Goal: Task Accomplishment & Management: Manage account settings

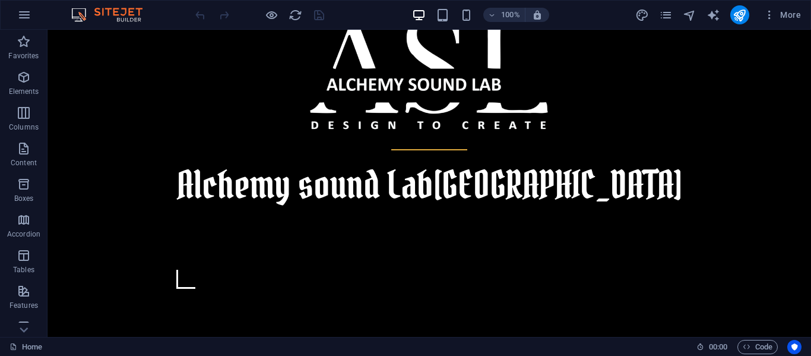
scroll to position [444, 0]
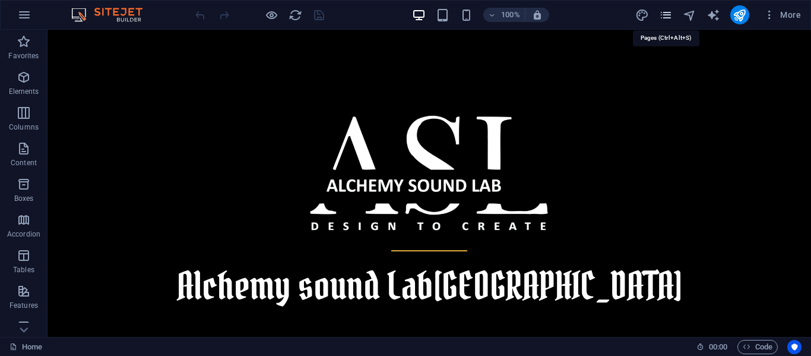
click at [669, 18] on icon "pages" at bounding box center [666, 15] width 14 height 14
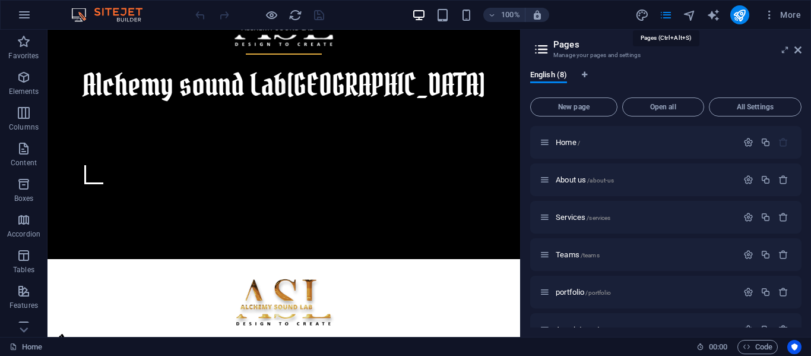
scroll to position [342, 0]
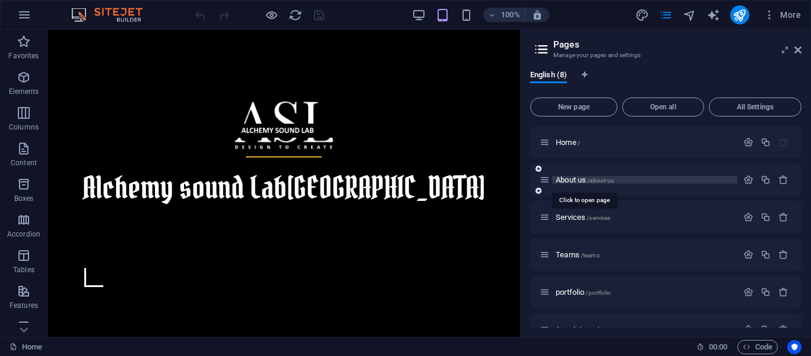
click at [565, 182] on span "About us /about-us" at bounding box center [585, 179] width 58 height 9
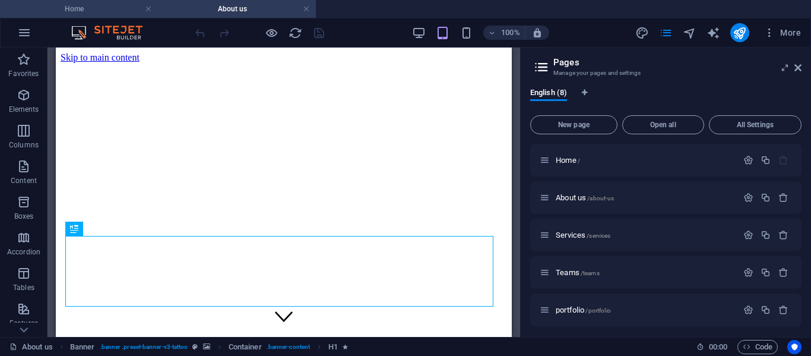
scroll to position [0, 0]
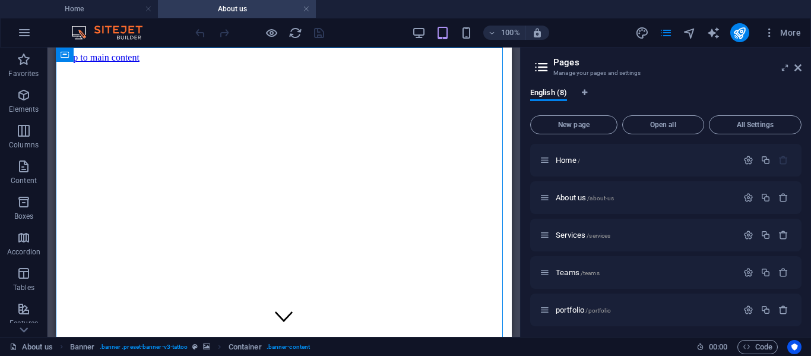
drag, startPoint x: 500, startPoint y: 78, endPoint x: 503, endPoint y: 93, distance: 15.7
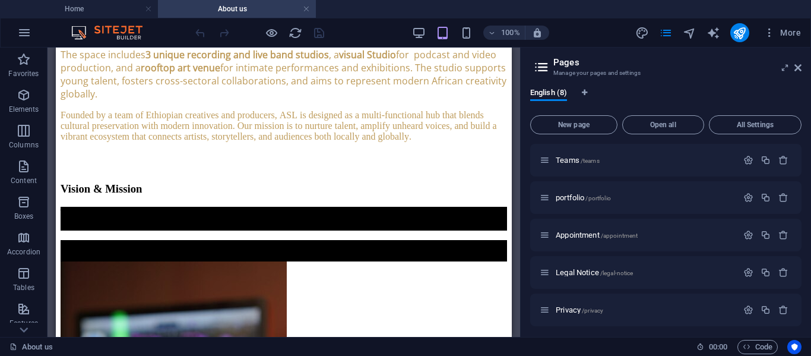
scroll to position [116, 0]
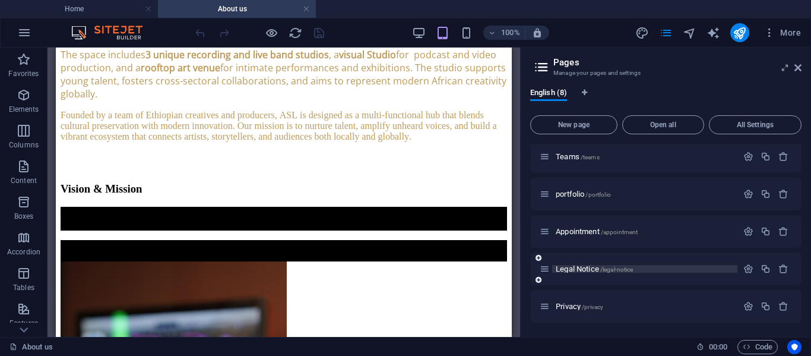
click at [580, 268] on span "Legal Notice /legal-notice" at bounding box center [594, 268] width 77 height 9
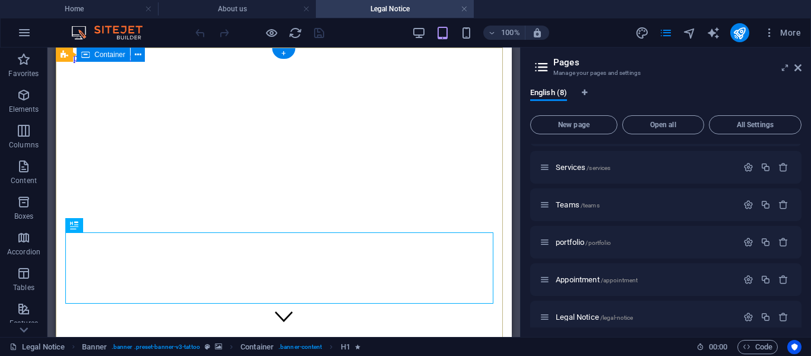
scroll to position [0, 0]
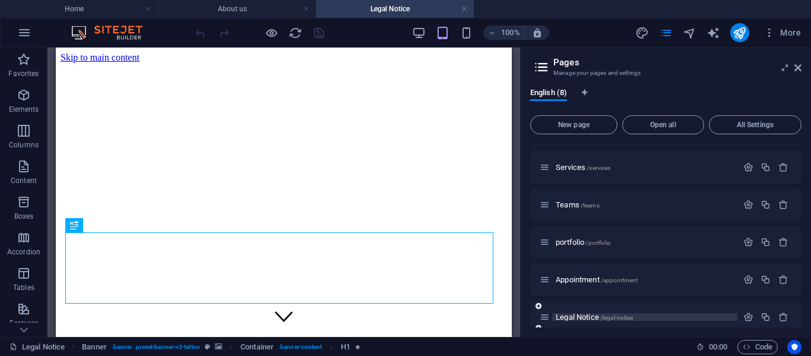
click at [581, 317] on span "Legal Notice /legal-notice" at bounding box center [594, 316] width 77 height 9
click at [577, 283] on div "Appointment /appointment" at bounding box center [639, 280] width 198 height 14
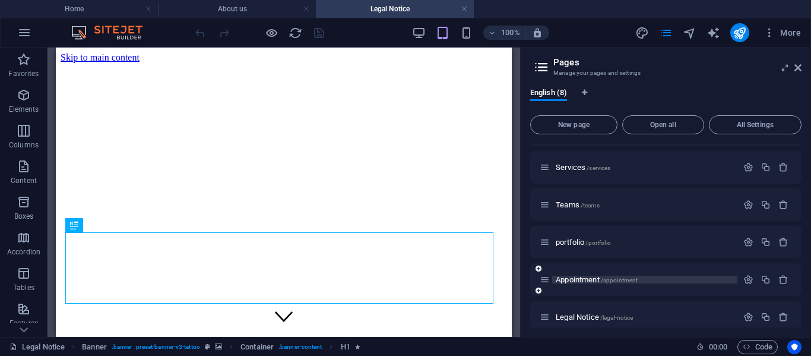
click at [577, 280] on span "Appointment /appointment" at bounding box center [597, 279] width 82 height 9
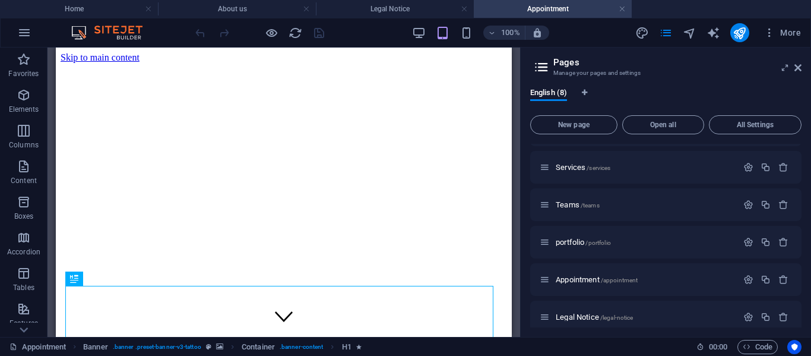
scroll to position [116, 0]
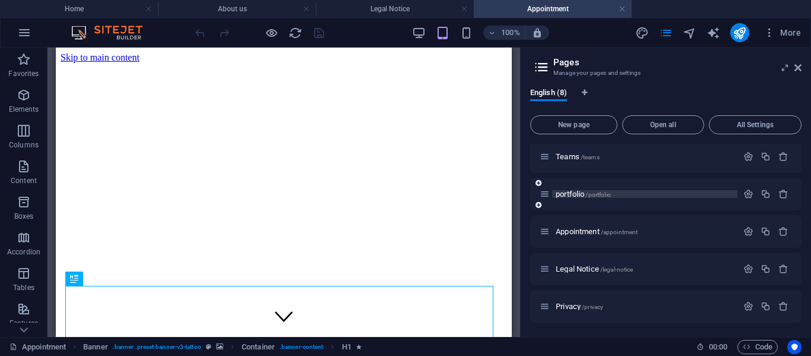
click at [582, 191] on span "portfolio /portfolio" at bounding box center [583, 193] width 55 height 9
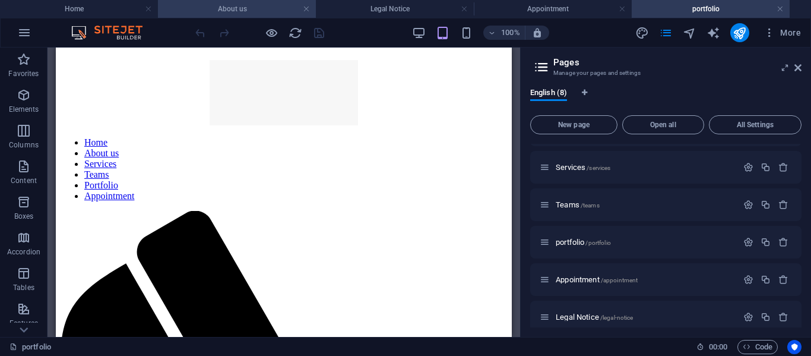
scroll to position [556, 0]
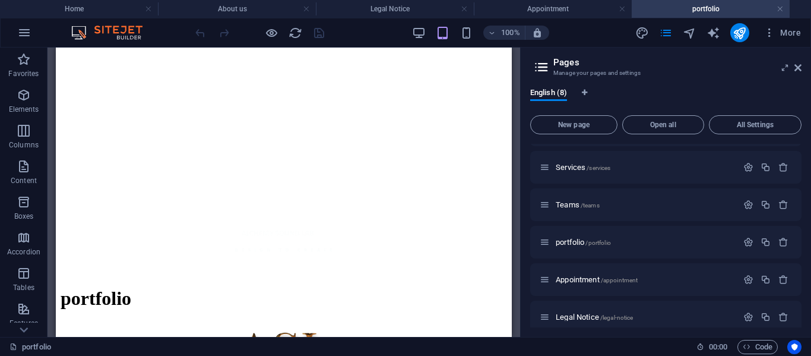
scroll to position [288, 0]
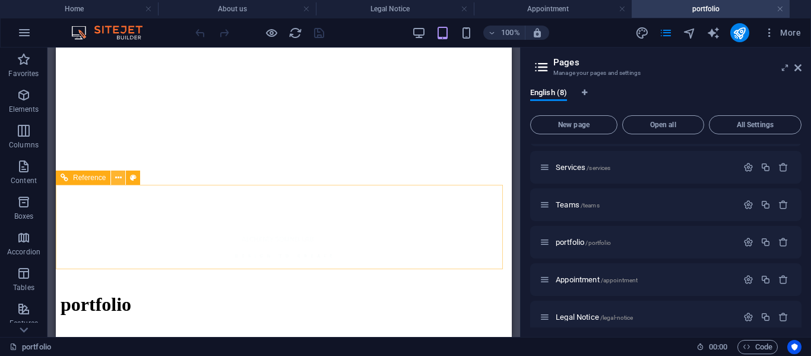
click at [122, 177] on button at bounding box center [118, 177] width 14 height 14
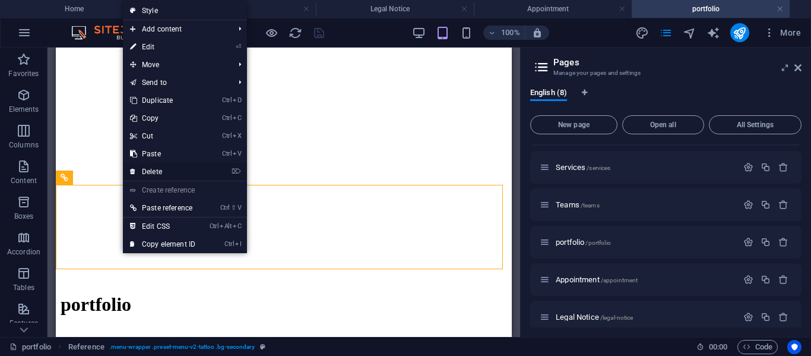
click at [166, 169] on link "⌦ Delete" at bounding box center [163, 172] width 80 height 18
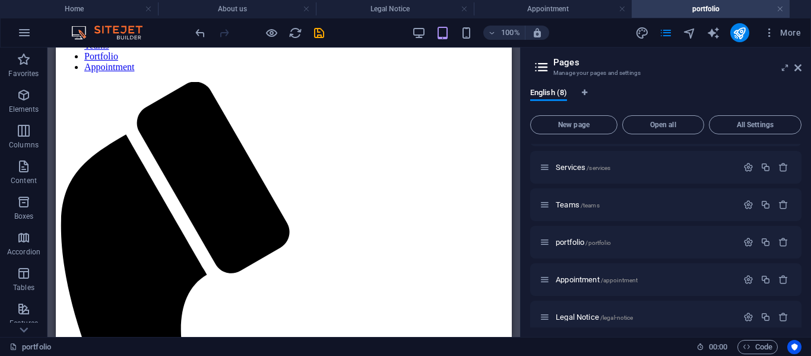
scroll to position [681, 0]
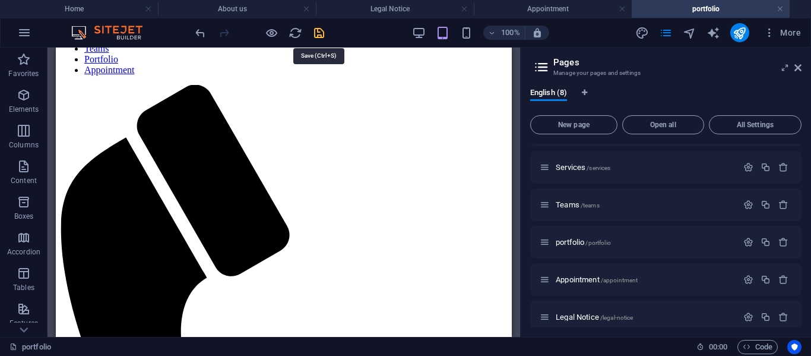
click at [323, 34] on icon "save" at bounding box center [319, 33] width 14 height 14
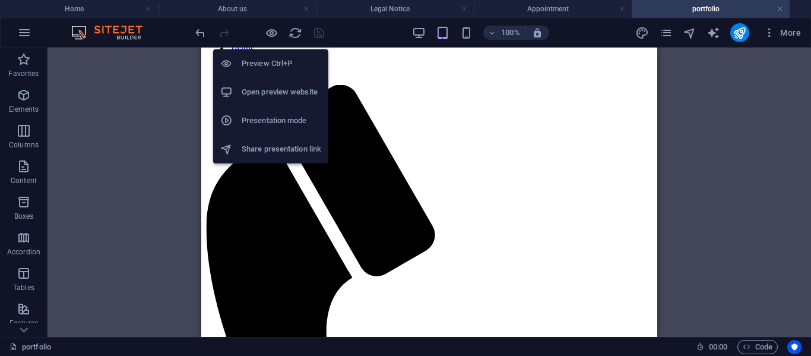
click at [274, 91] on h6 "Open preview website" at bounding box center [282, 92] width 80 height 14
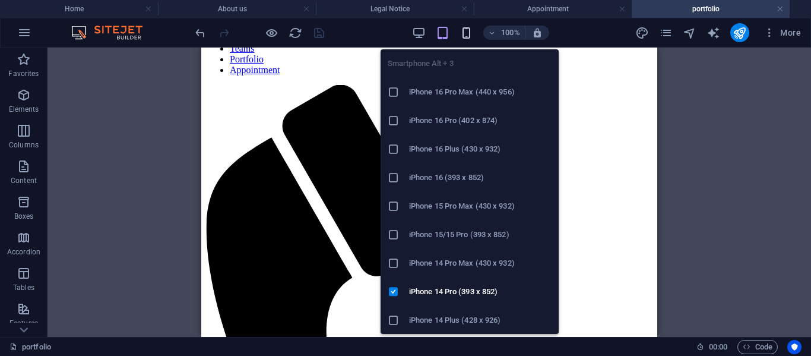
click at [466, 27] on icon "button" at bounding box center [467, 33] width 14 height 14
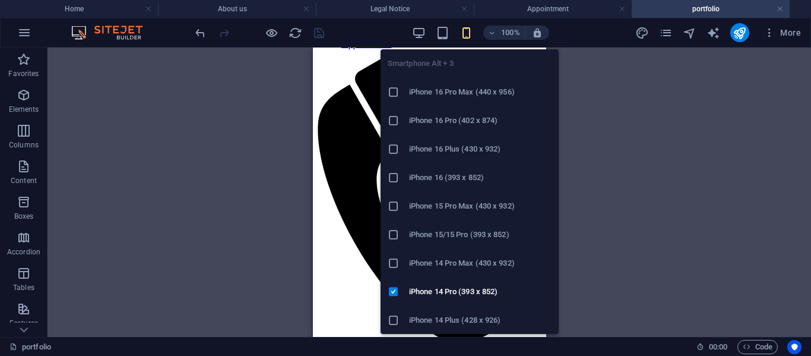
click at [451, 174] on h6 "iPhone 16 (393 x 852)" at bounding box center [480, 177] width 143 height 14
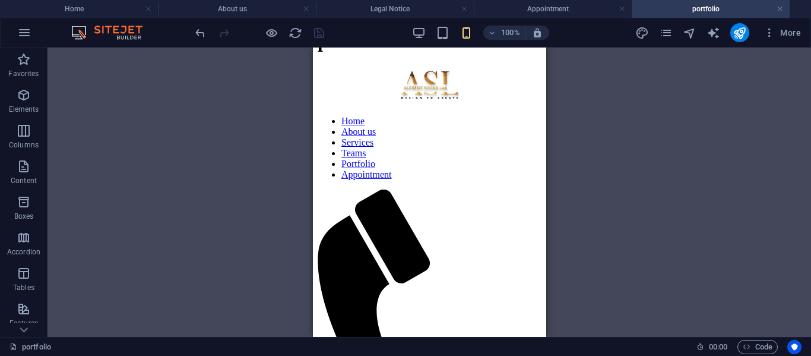
scroll to position [510, 0]
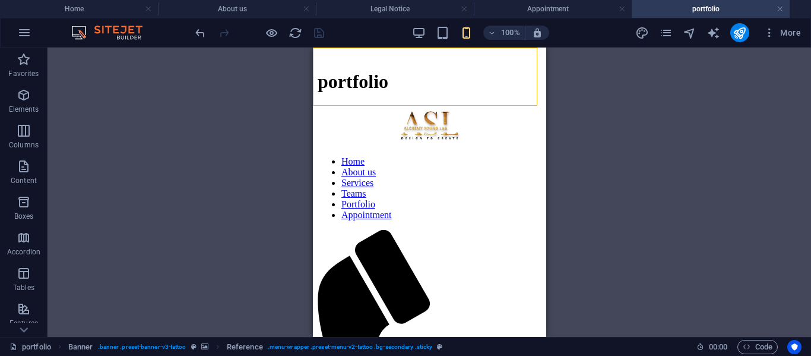
click at [434, 195] on nav "Home About us Services Teams Portfolio Appointment" at bounding box center [429, 188] width 224 height 64
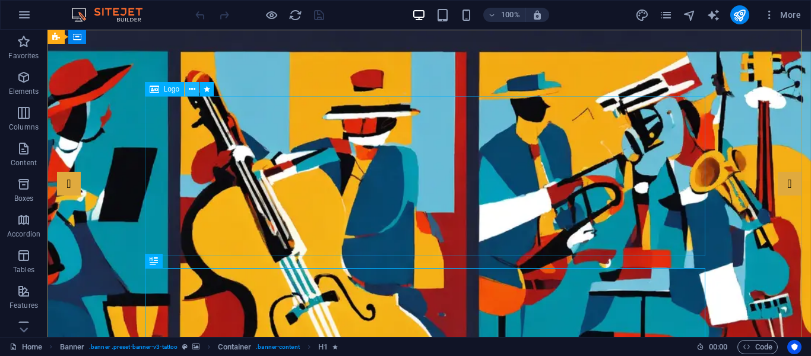
click at [190, 86] on icon at bounding box center [192, 89] width 7 height 12
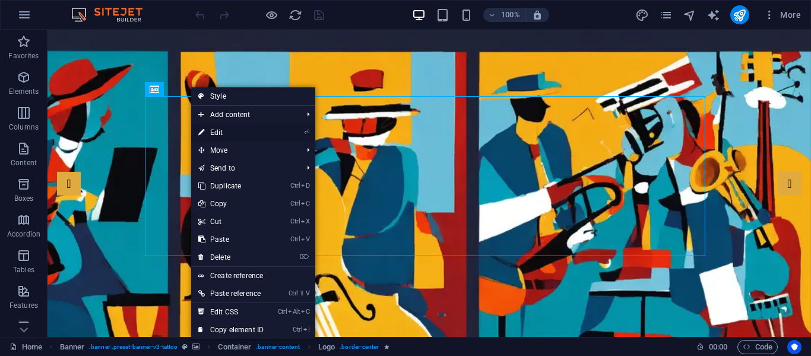
click at [224, 131] on link "⏎ Edit" at bounding box center [231, 133] width 80 height 18
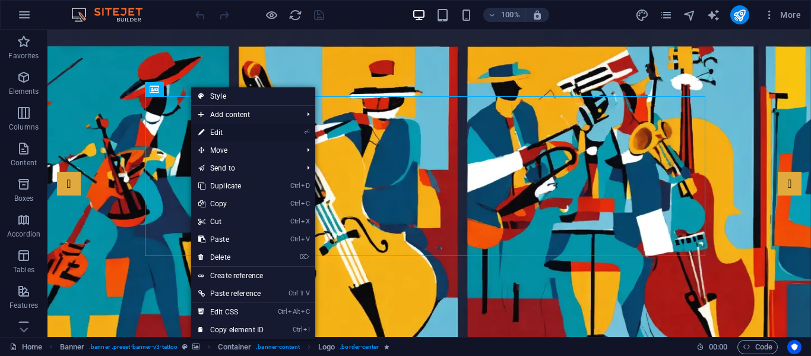
select select "px"
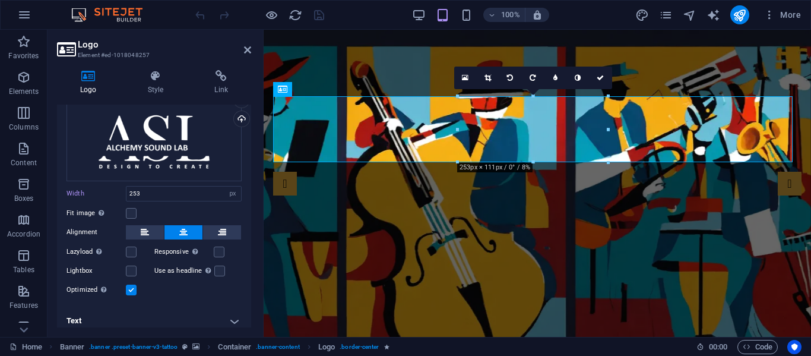
scroll to position [61, 0]
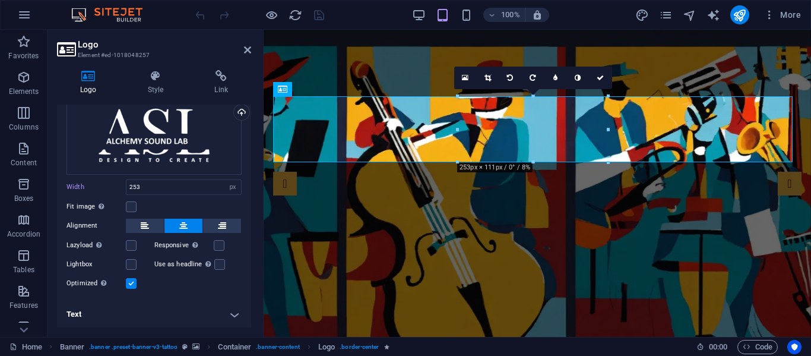
drag, startPoint x: 253, startPoint y: 239, endPoint x: 241, endPoint y: 166, distance: 74.1
click at [244, 173] on div "Logo Style Link Logo Image Text Drag files here, click to choose files or selec…" at bounding box center [154, 199] width 213 height 276
click at [155, 75] on icon at bounding box center [156, 76] width 62 height 12
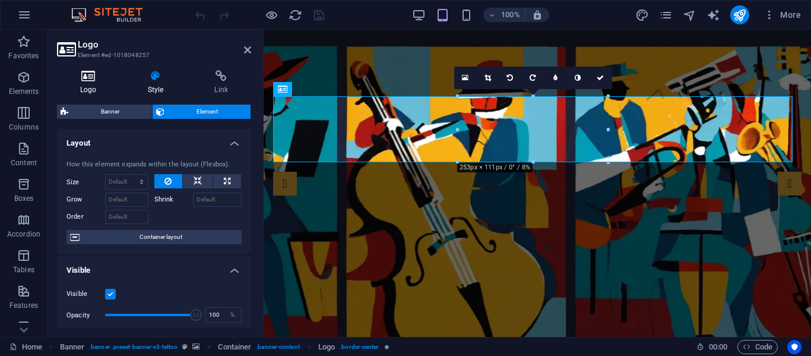
click at [90, 80] on icon at bounding box center [88, 76] width 63 height 12
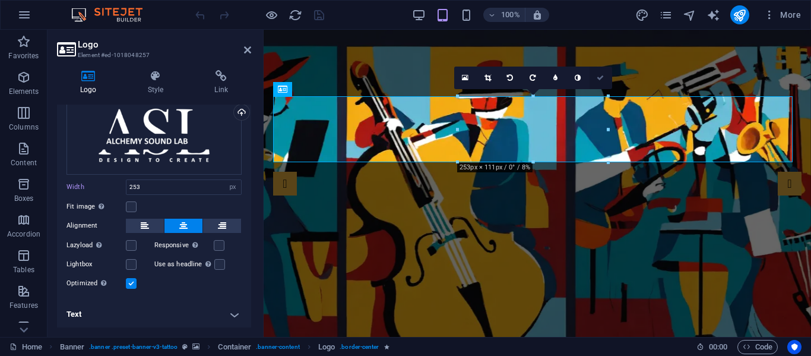
click at [601, 75] on icon at bounding box center [600, 77] width 7 height 7
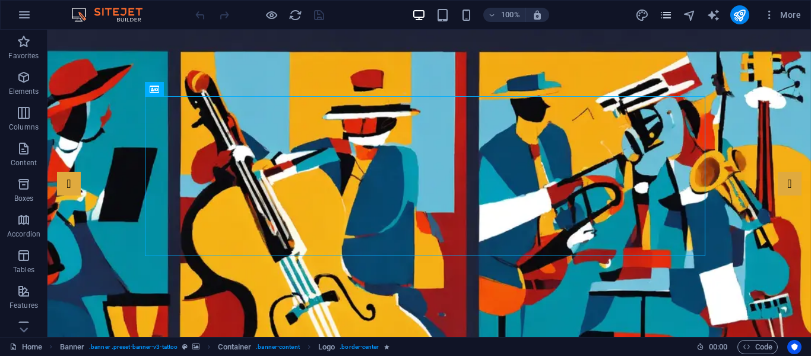
click at [670, 12] on icon "pages" at bounding box center [666, 15] width 14 height 14
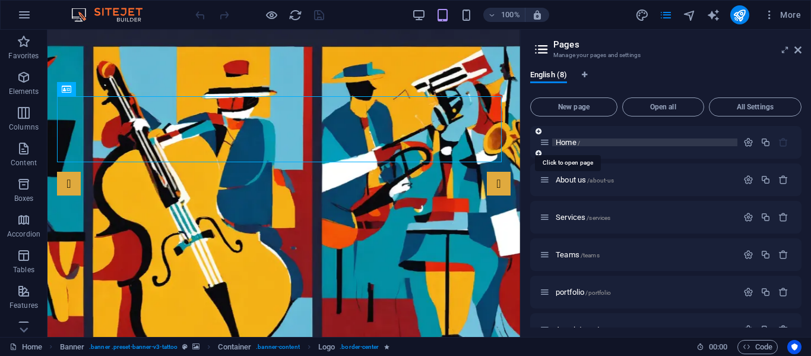
click at [566, 143] on span "Home /" at bounding box center [568, 142] width 24 height 9
